Goal: Transaction & Acquisition: Book appointment/travel/reservation

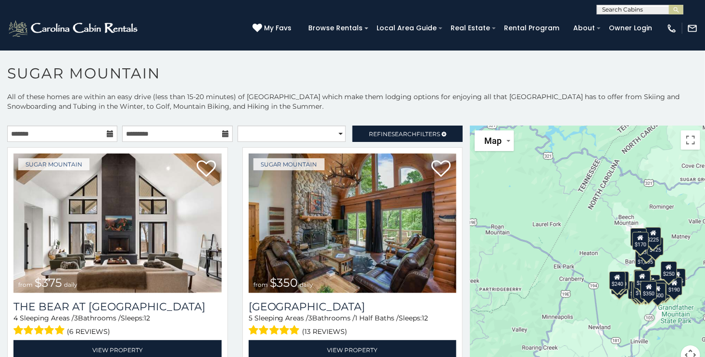
scroll to position [5, 0]
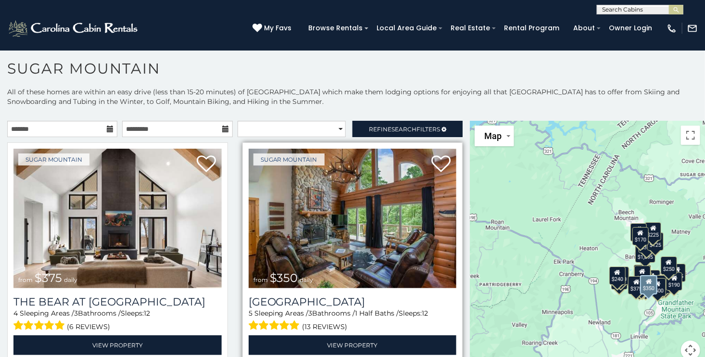
click at [312, 207] on img at bounding box center [352, 217] width 208 height 139
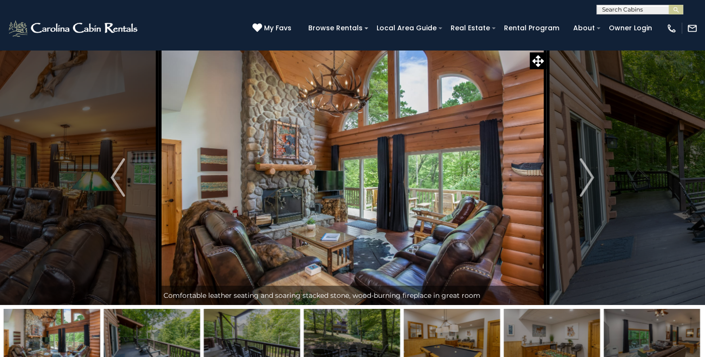
click at [592, 186] on img "Next" at bounding box center [587, 177] width 14 height 38
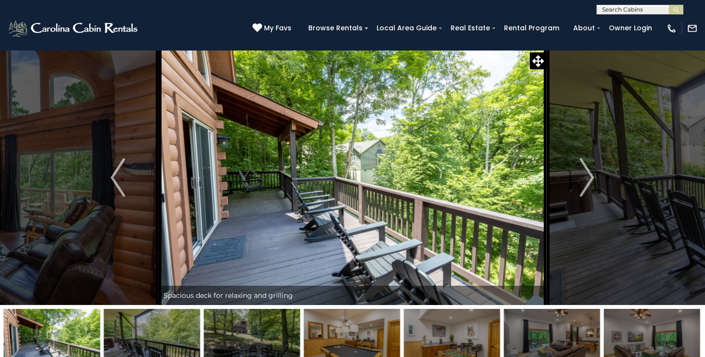
click at [592, 186] on img "Next" at bounding box center [587, 177] width 14 height 38
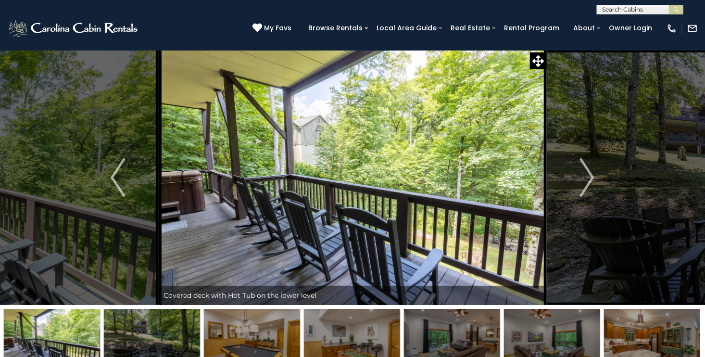
click at [592, 186] on img "Next" at bounding box center [587, 177] width 14 height 38
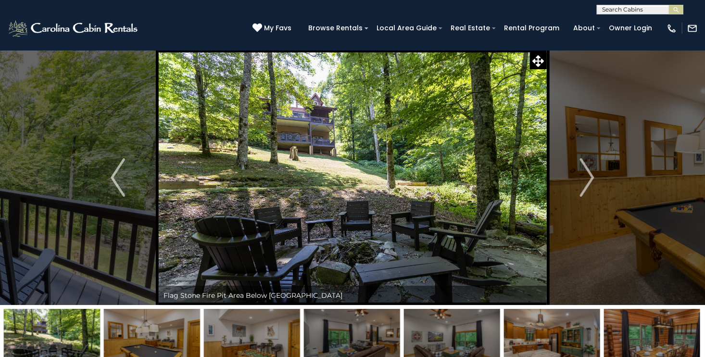
click at [592, 186] on img "Next" at bounding box center [587, 177] width 14 height 38
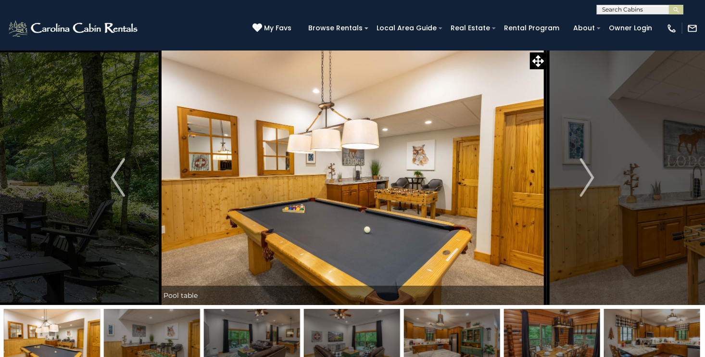
click at [592, 186] on img "Next" at bounding box center [587, 177] width 14 height 38
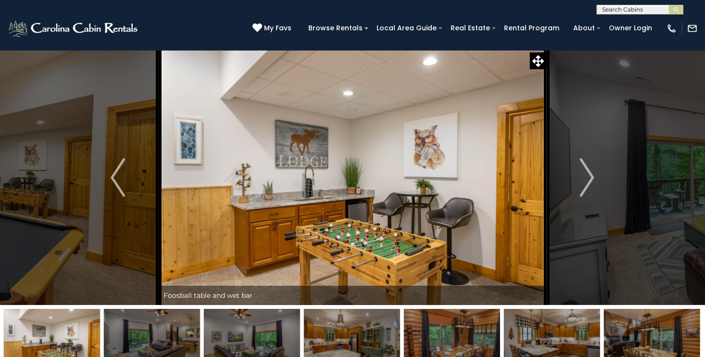
click at [592, 186] on img "Next" at bounding box center [587, 177] width 14 height 38
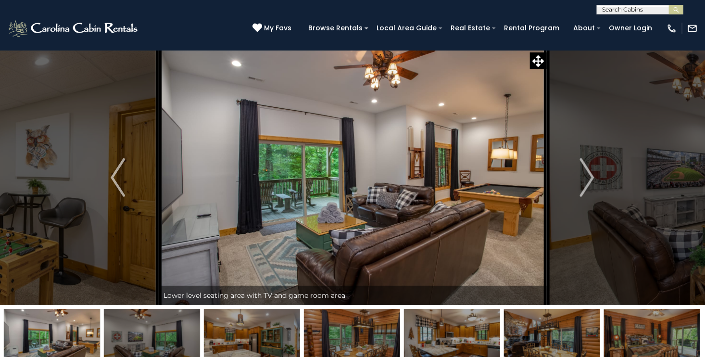
click at [592, 186] on img "Next" at bounding box center [587, 177] width 14 height 38
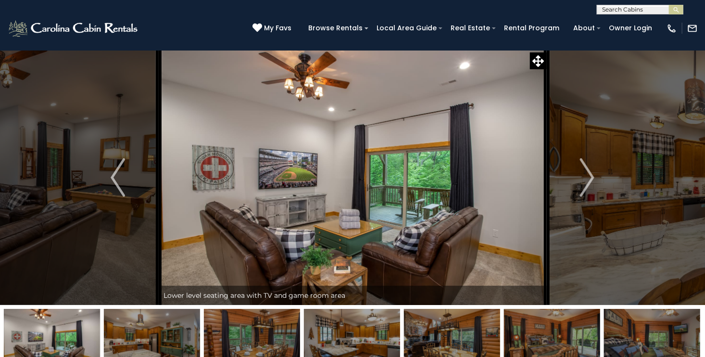
click at [592, 186] on img "Next" at bounding box center [587, 177] width 14 height 38
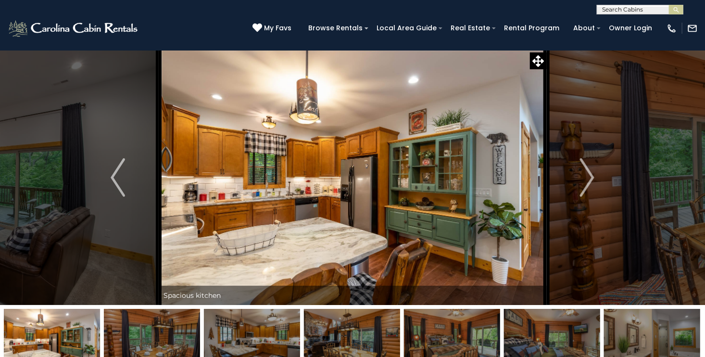
click at [592, 186] on img "Next" at bounding box center [587, 177] width 14 height 38
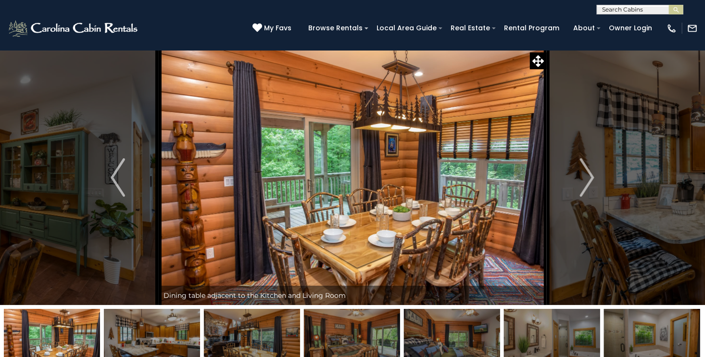
click at [592, 186] on img "Next" at bounding box center [587, 177] width 14 height 38
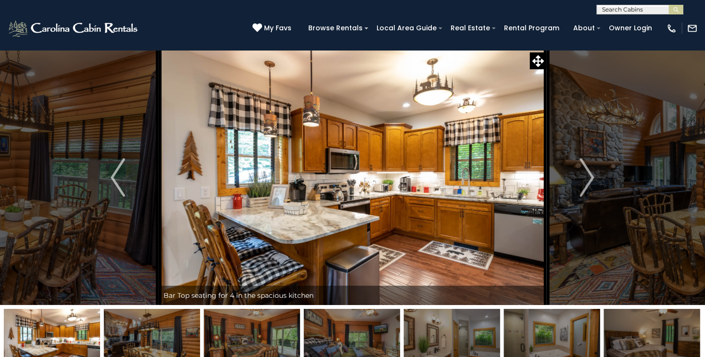
click at [592, 186] on img "Next" at bounding box center [587, 177] width 14 height 38
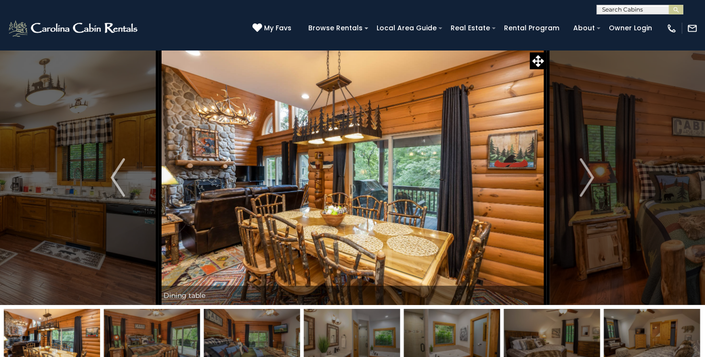
click at [592, 186] on img "Next" at bounding box center [587, 177] width 14 height 38
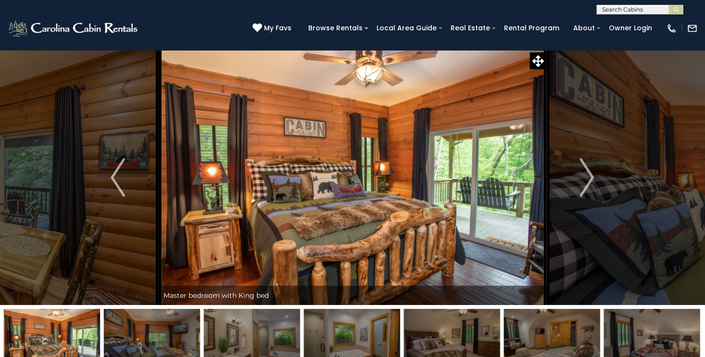
click at [592, 186] on img "Next" at bounding box center [587, 177] width 14 height 38
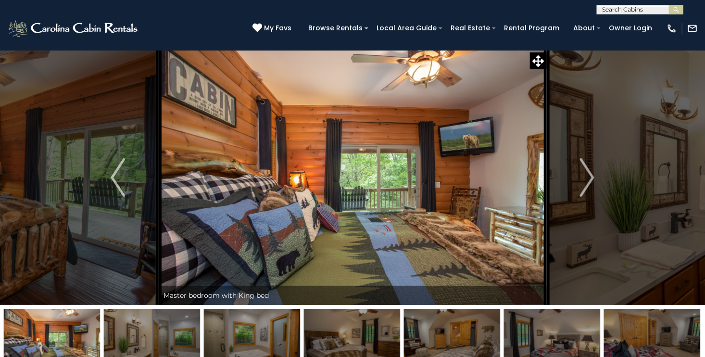
click at [592, 186] on img "Next" at bounding box center [587, 177] width 14 height 38
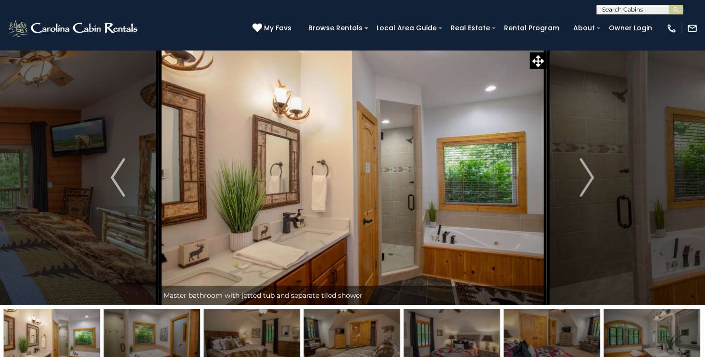
click at [592, 186] on img "Next" at bounding box center [587, 177] width 14 height 38
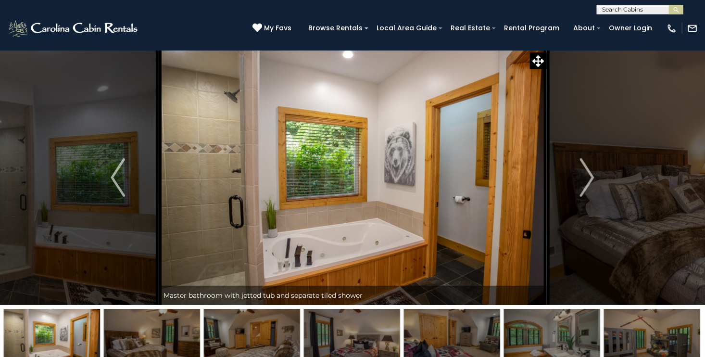
click at [592, 186] on img "Next" at bounding box center [587, 177] width 14 height 38
